Goal: Share content: Share content

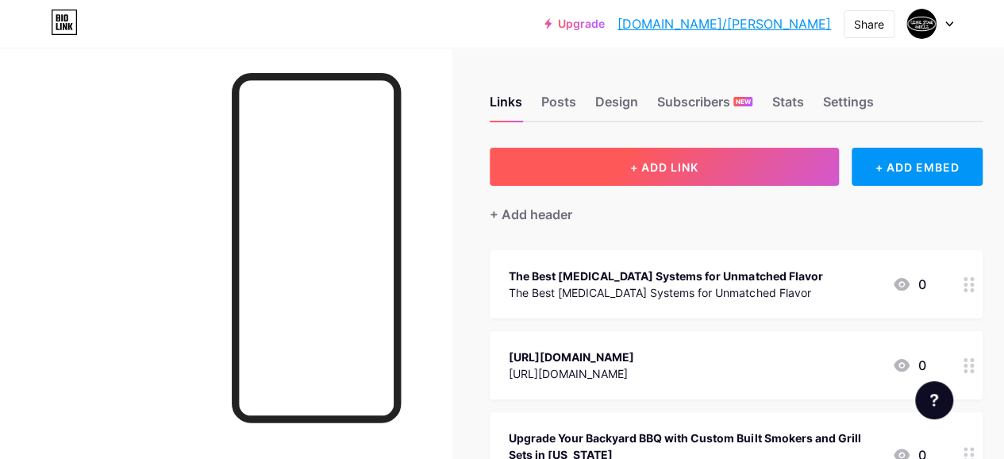
click at [643, 172] on span "+ ADD LINK" at bounding box center [664, 166] width 68 height 13
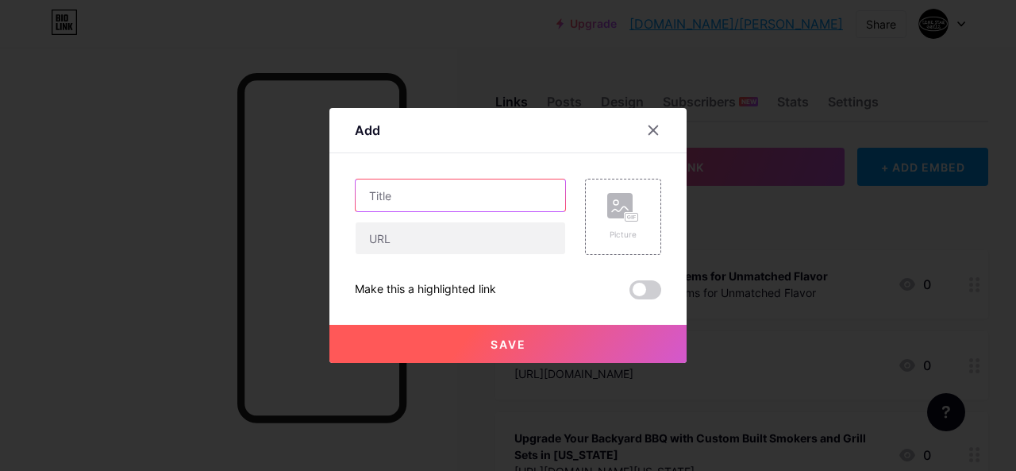
click at [464, 182] on input "text" at bounding box center [461, 195] width 210 height 32
paste input "Why Choose Custom BBQ Grills and Insulated Smokers for BBQ"
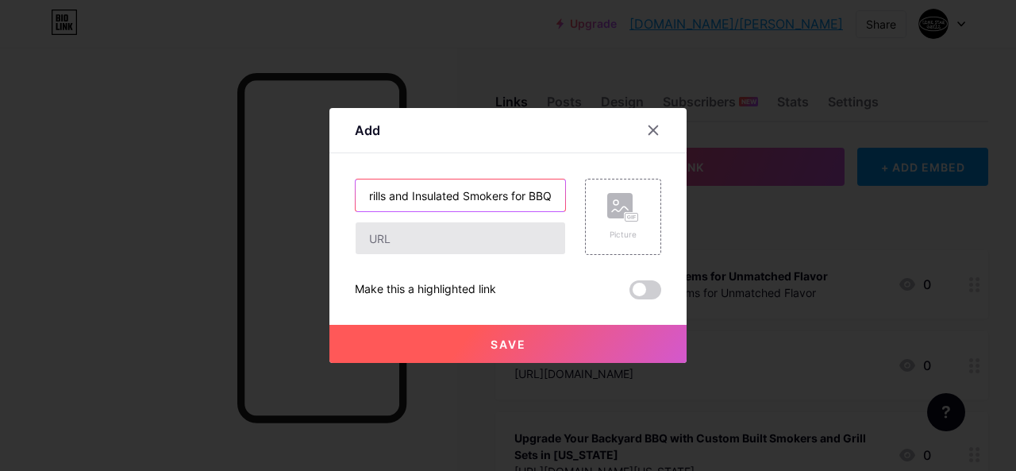
type input "Why Choose Custom BBQ Grills and Insulated Smokers for BBQ"
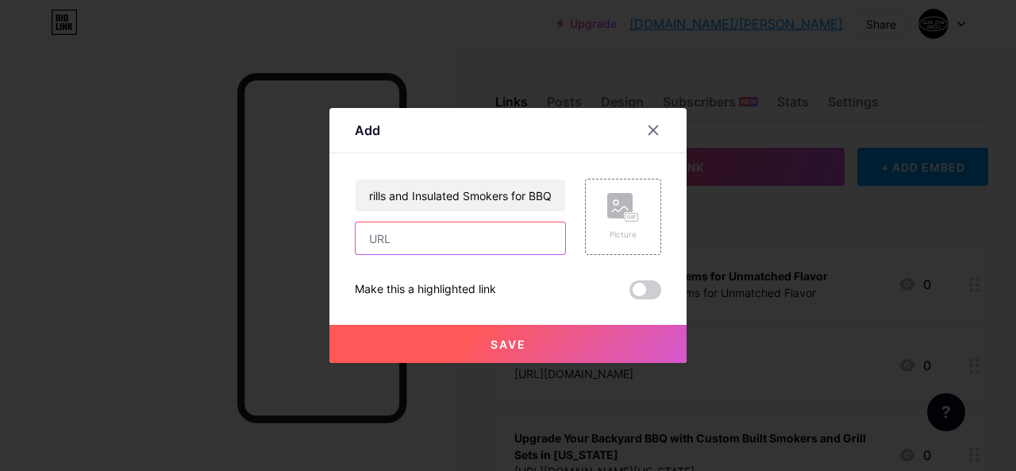
click at [409, 241] on input "text" at bounding box center [461, 238] width 210 height 32
paste input "[URL][DOMAIN_NAME]"
type input "[URL][DOMAIN_NAME]"
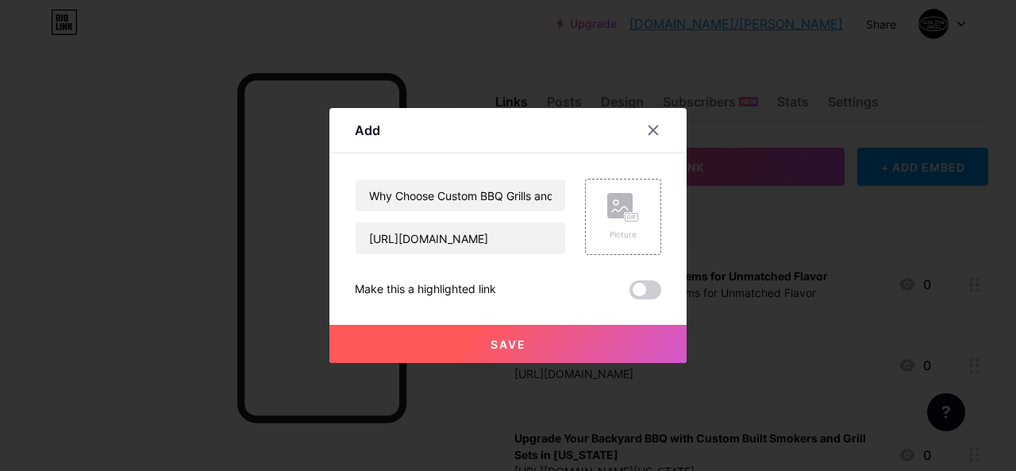
click at [526, 344] on button "Save" at bounding box center [507, 344] width 357 height 38
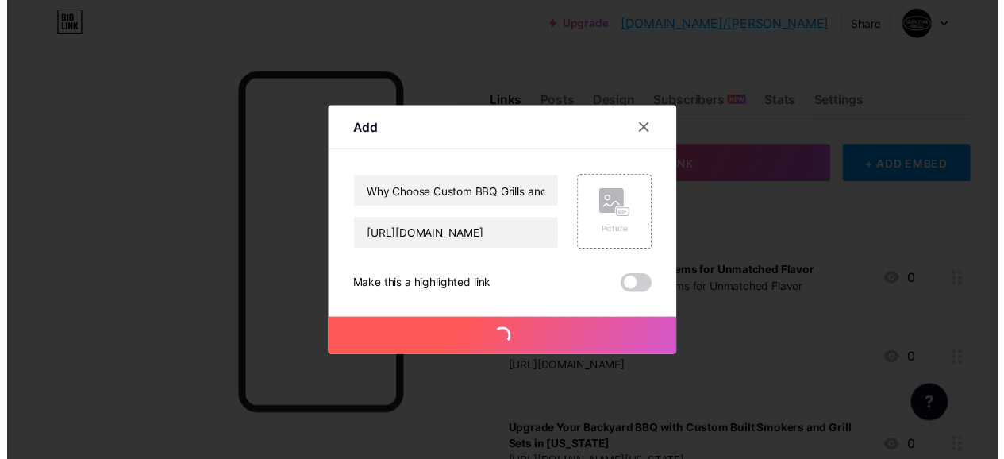
scroll to position [0, 0]
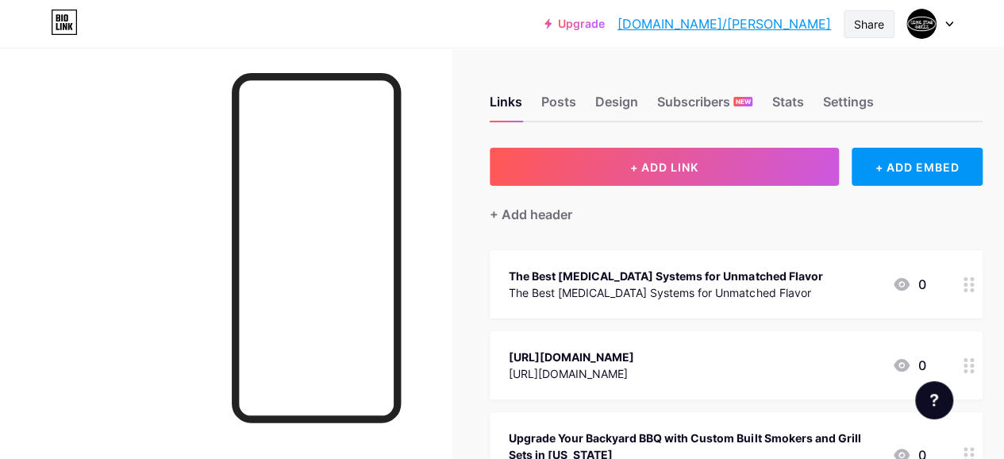
click at [870, 13] on div "Share" at bounding box center [869, 24] width 51 height 28
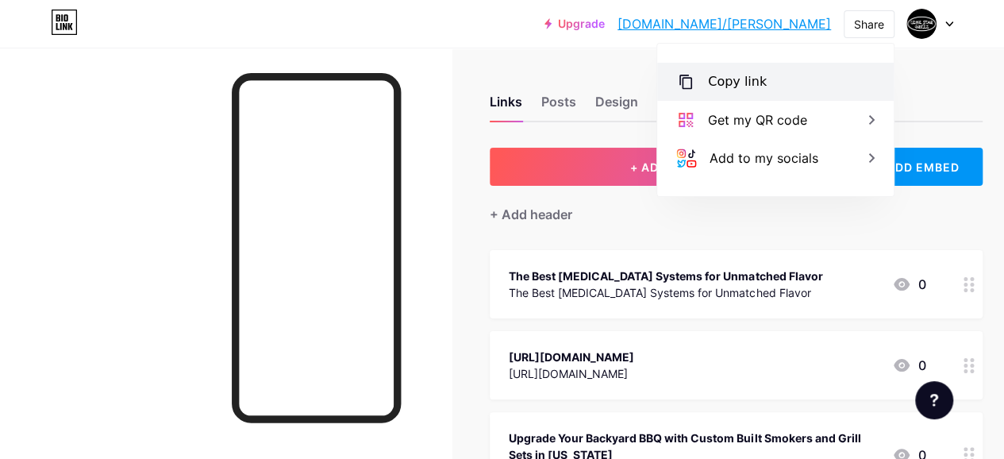
click at [757, 75] on div "Copy link" at bounding box center [737, 81] width 59 height 19
